Goal: Find specific page/section: Find specific page/section

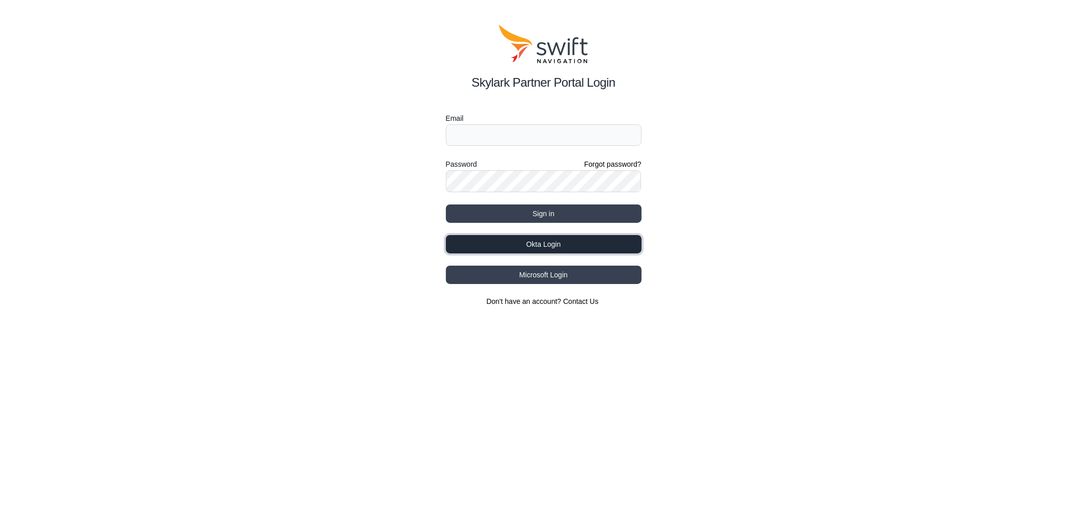
click at [607, 242] on button "Okta Login" at bounding box center [544, 244] width 196 height 18
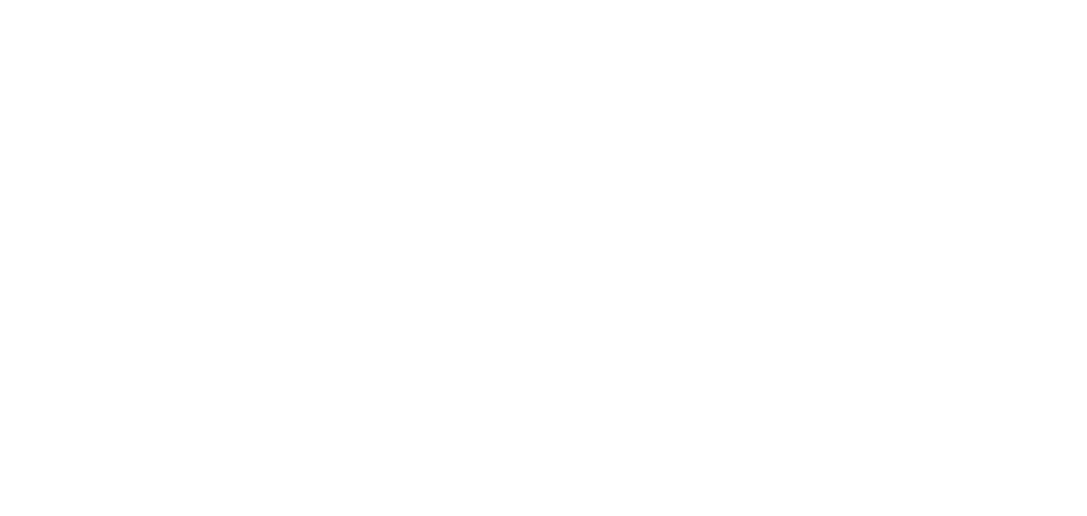
select select
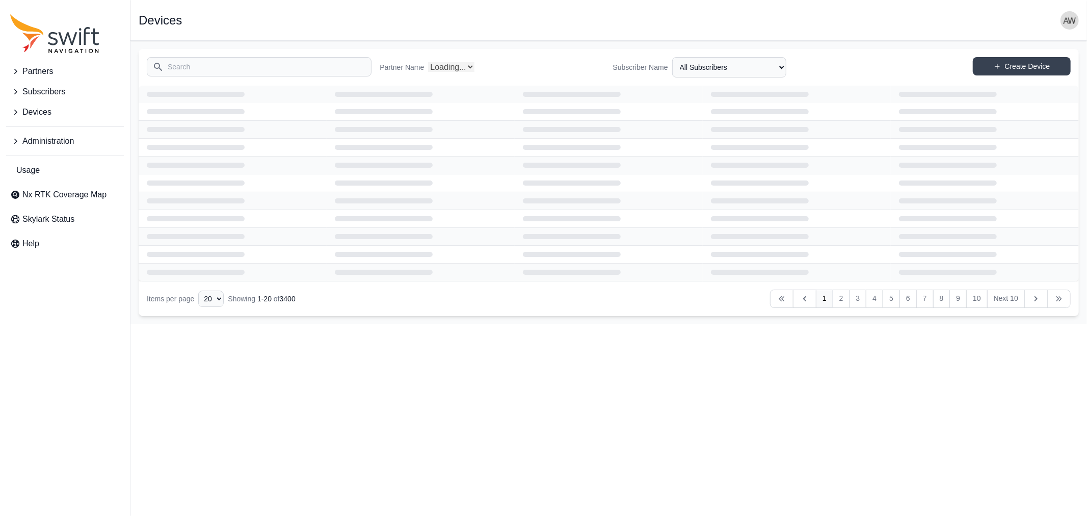
select select "Partner Name"
